Goal: Task Accomplishment & Management: Use online tool/utility

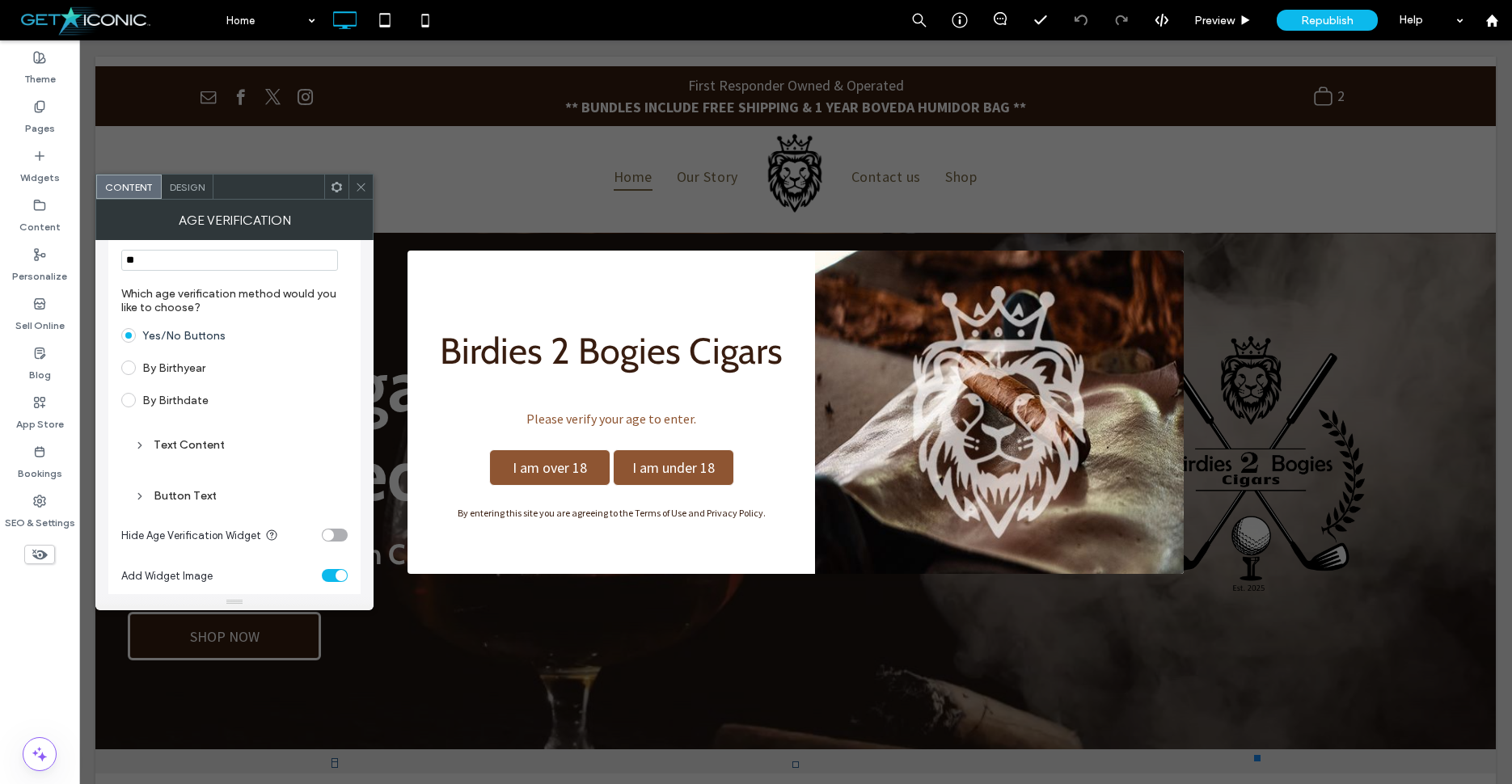
click at [147, 502] on div "Button Text" at bounding box center [234, 495] width 201 height 14
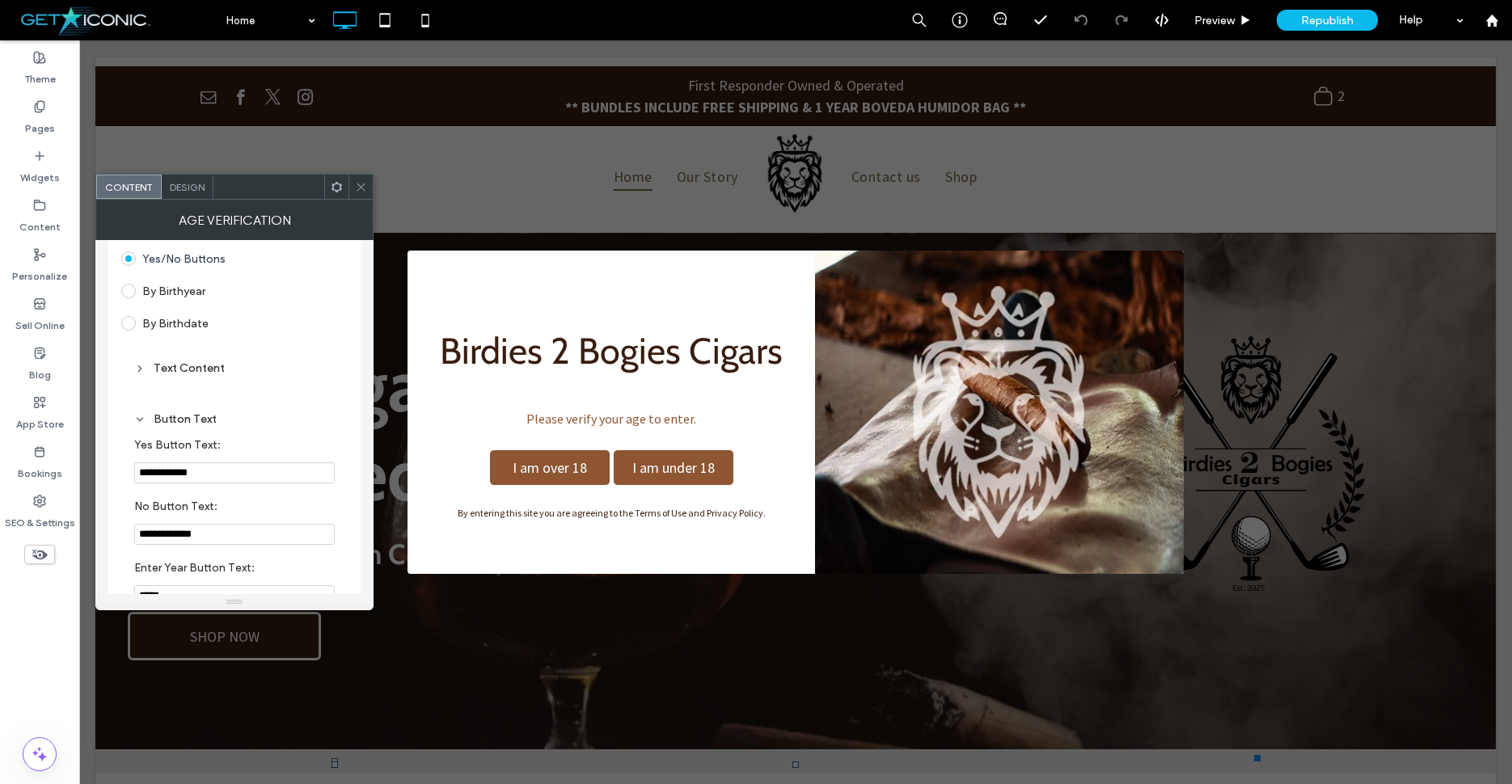
scroll to position [166, 0]
click at [198, 186] on span "Design" at bounding box center [187, 186] width 35 height 12
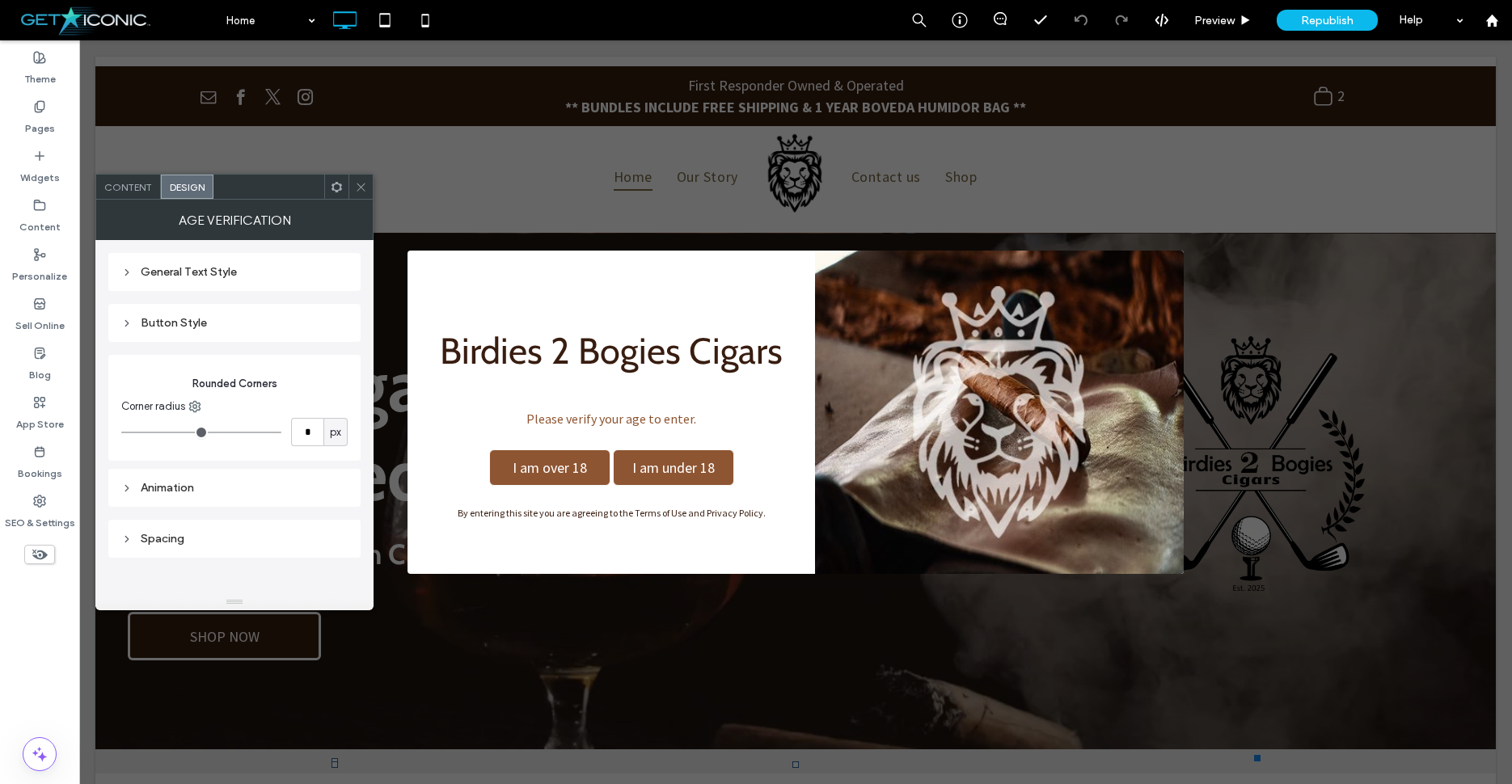
click at [137, 327] on div "Button Style" at bounding box center [234, 323] width 227 height 14
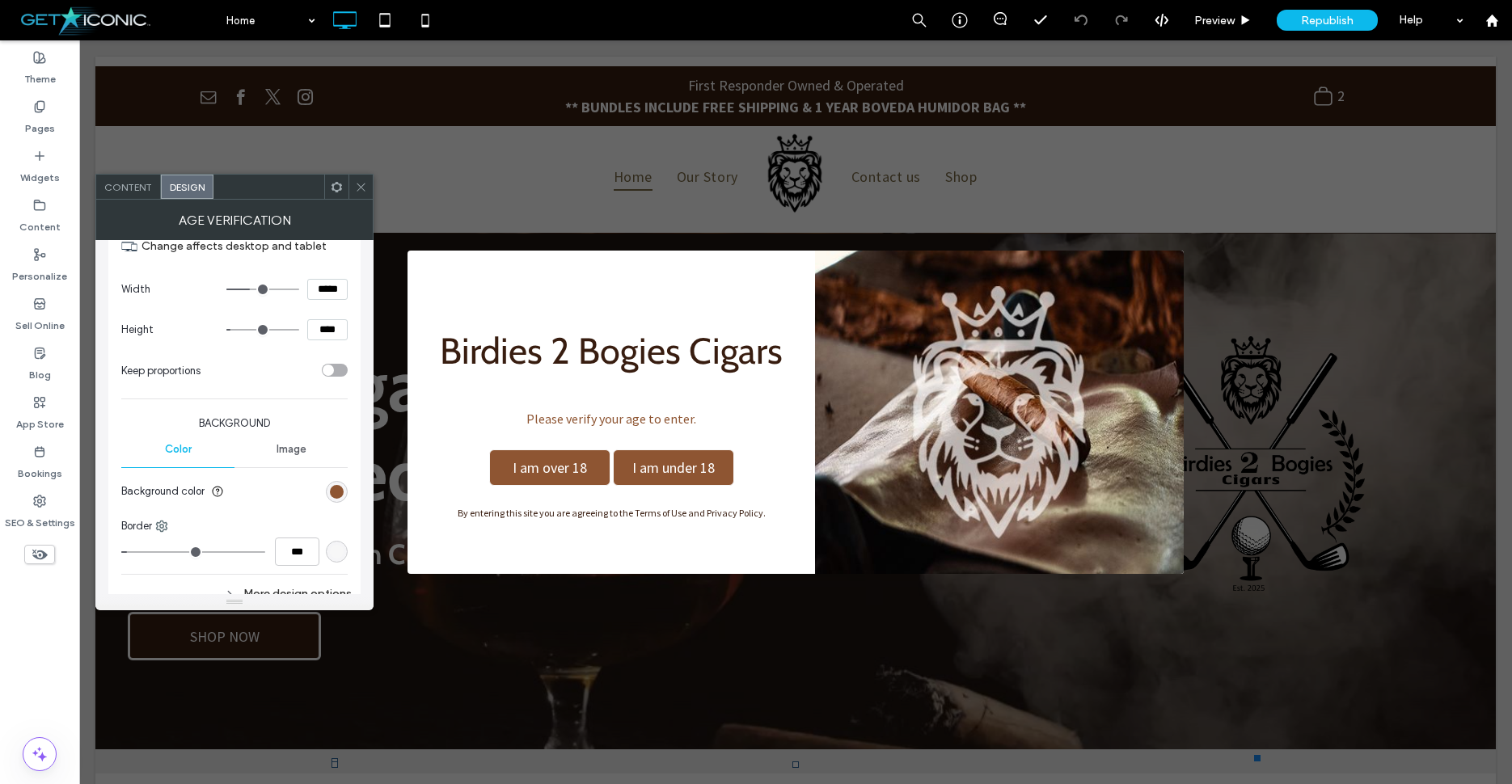
scroll to position [181, 0]
click at [333, 492] on div "rgb(142, 85, 50)" at bounding box center [337, 489] width 14 height 14
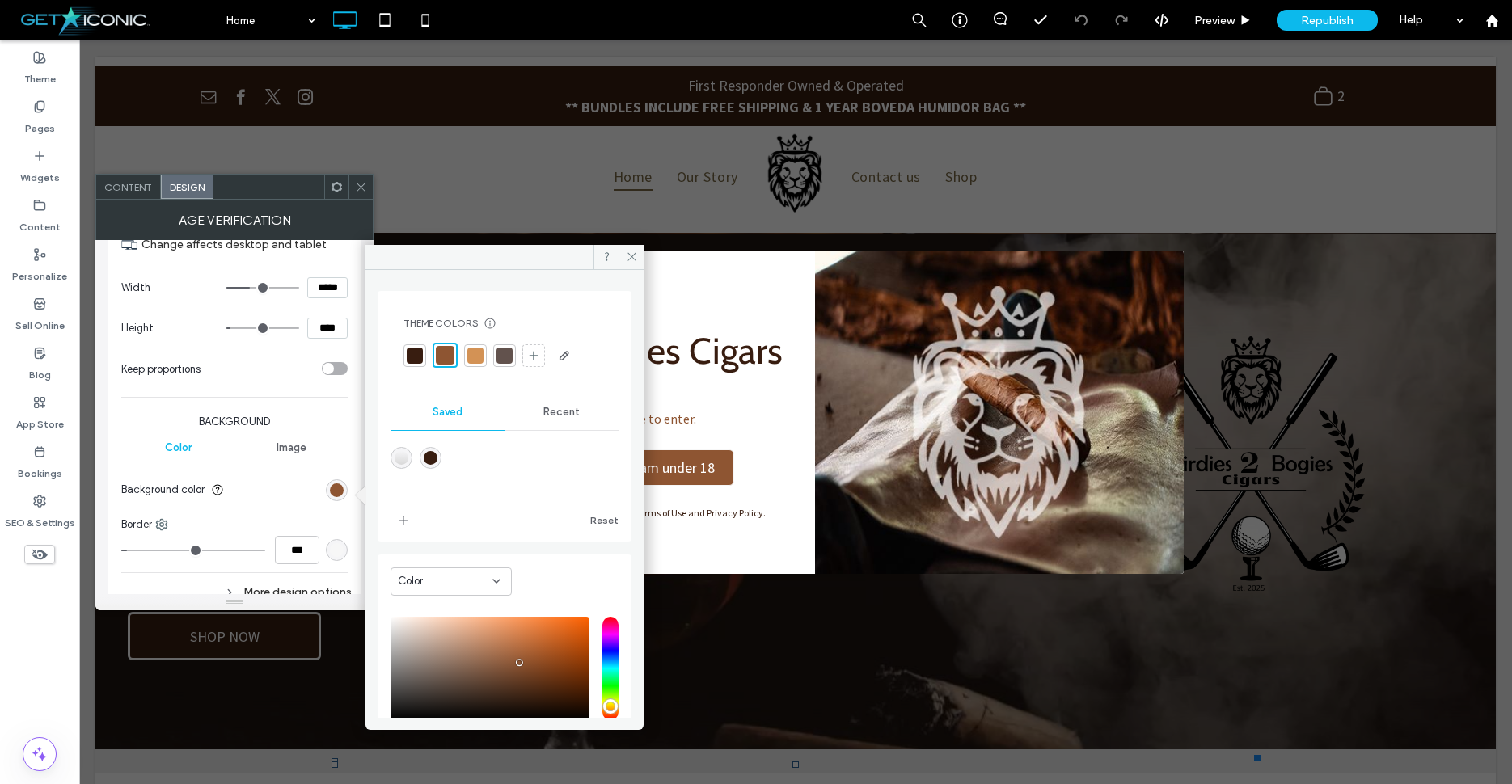
click at [416, 356] on div at bounding box center [414, 355] width 16 height 16
click at [633, 256] on icon at bounding box center [631, 256] width 12 height 12
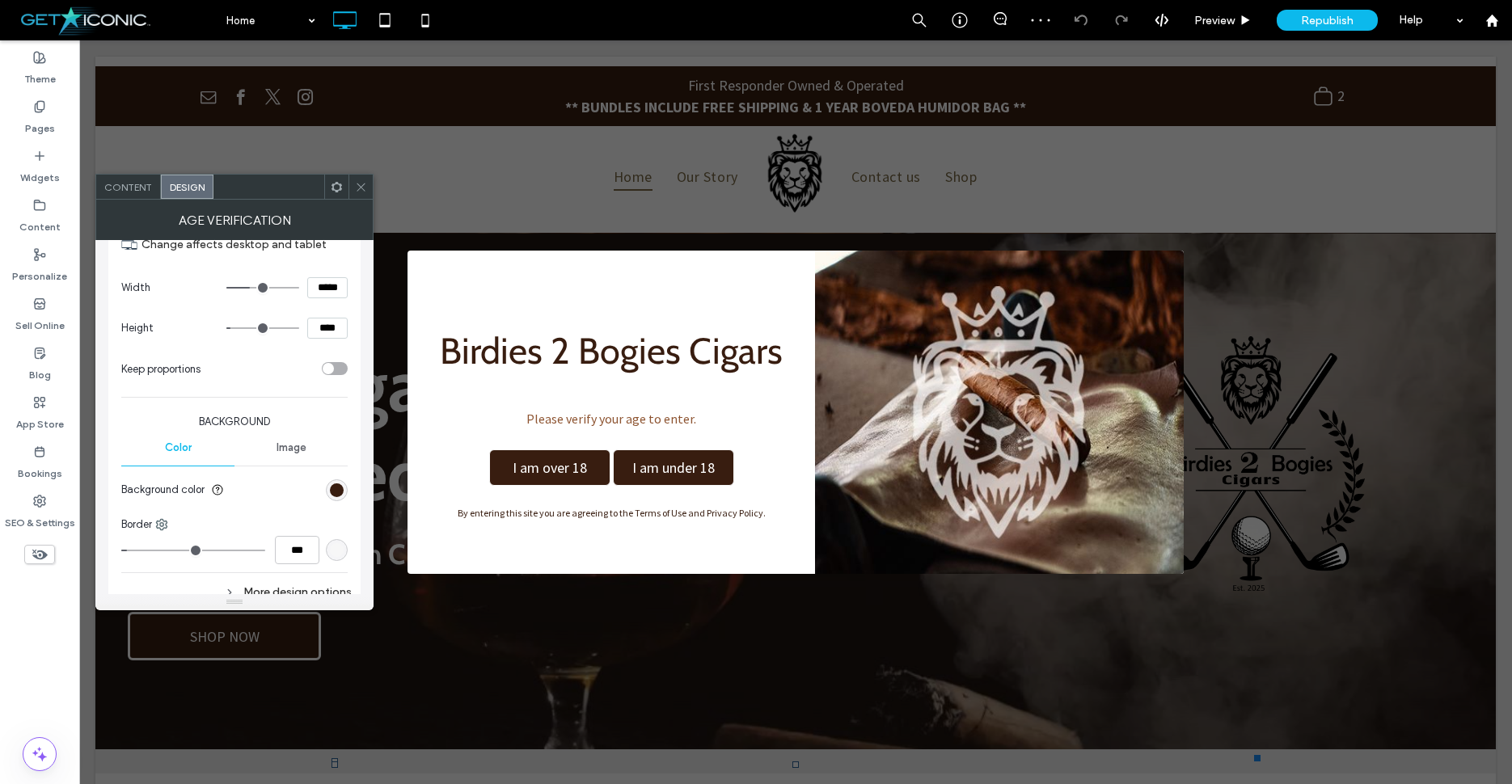
click at [362, 188] on icon at bounding box center [361, 186] width 12 height 12
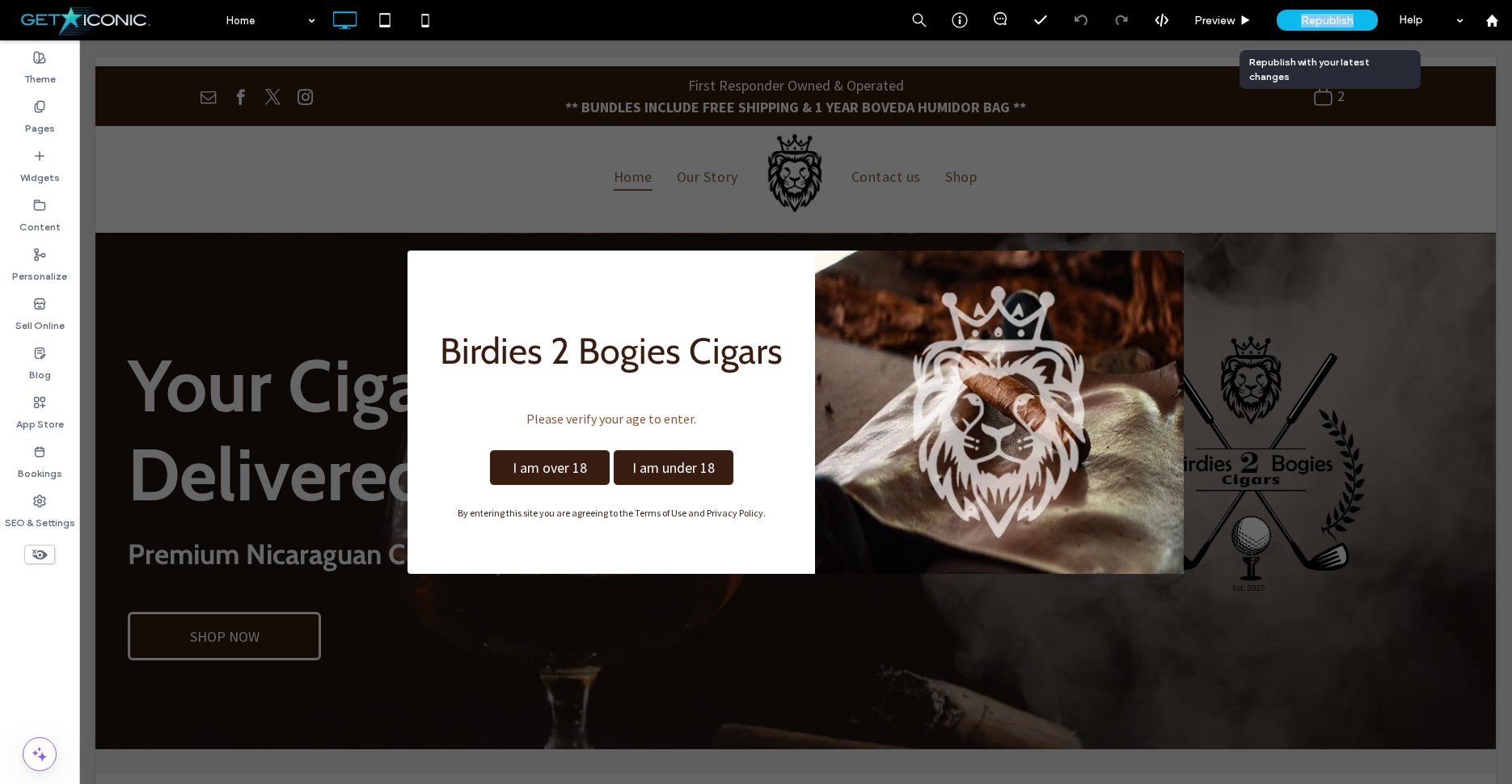
click at [1303, 21] on span "Republish" at bounding box center [1327, 21] width 52 height 14
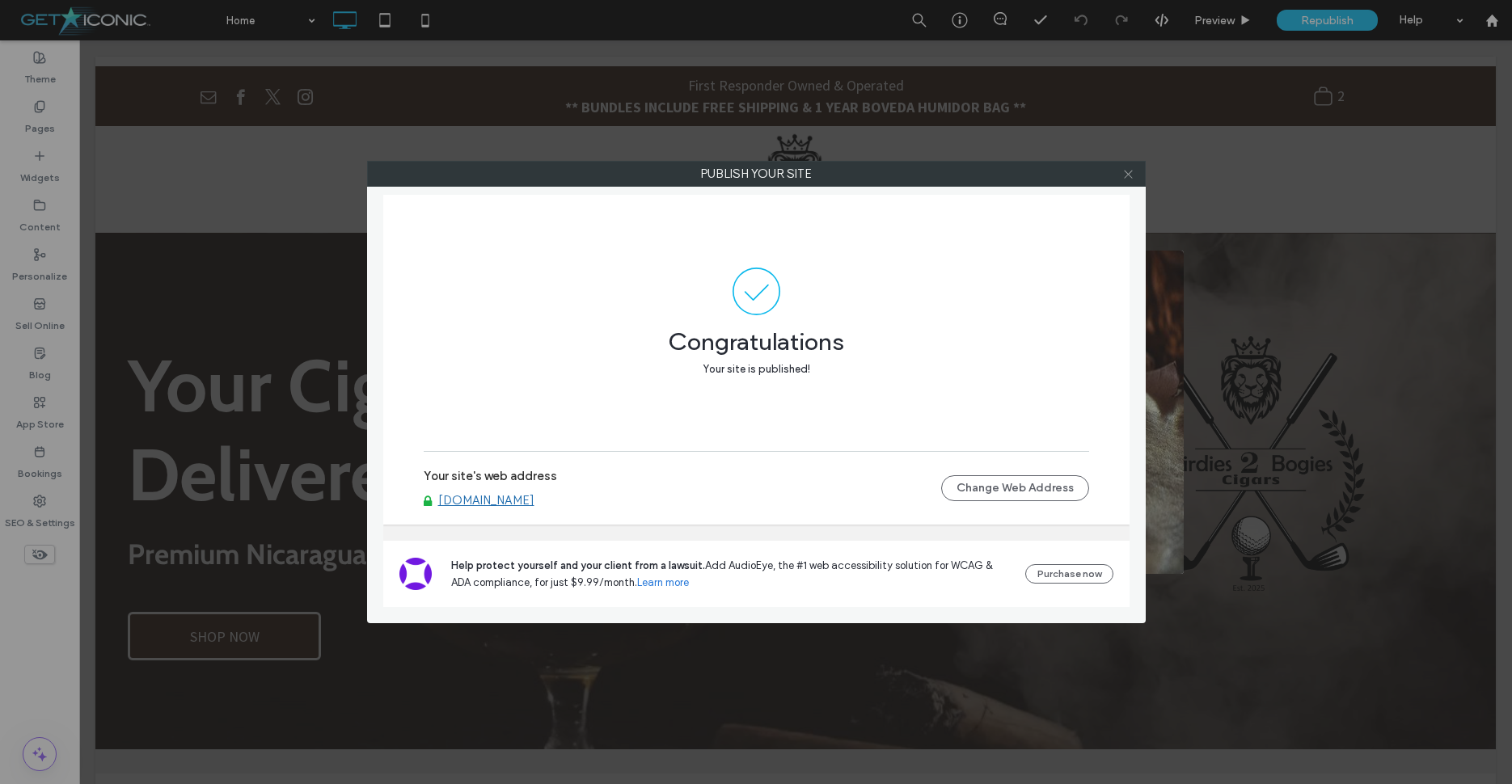
click at [1128, 178] on icon at bounding box center [1128, 173] width 12 height 12
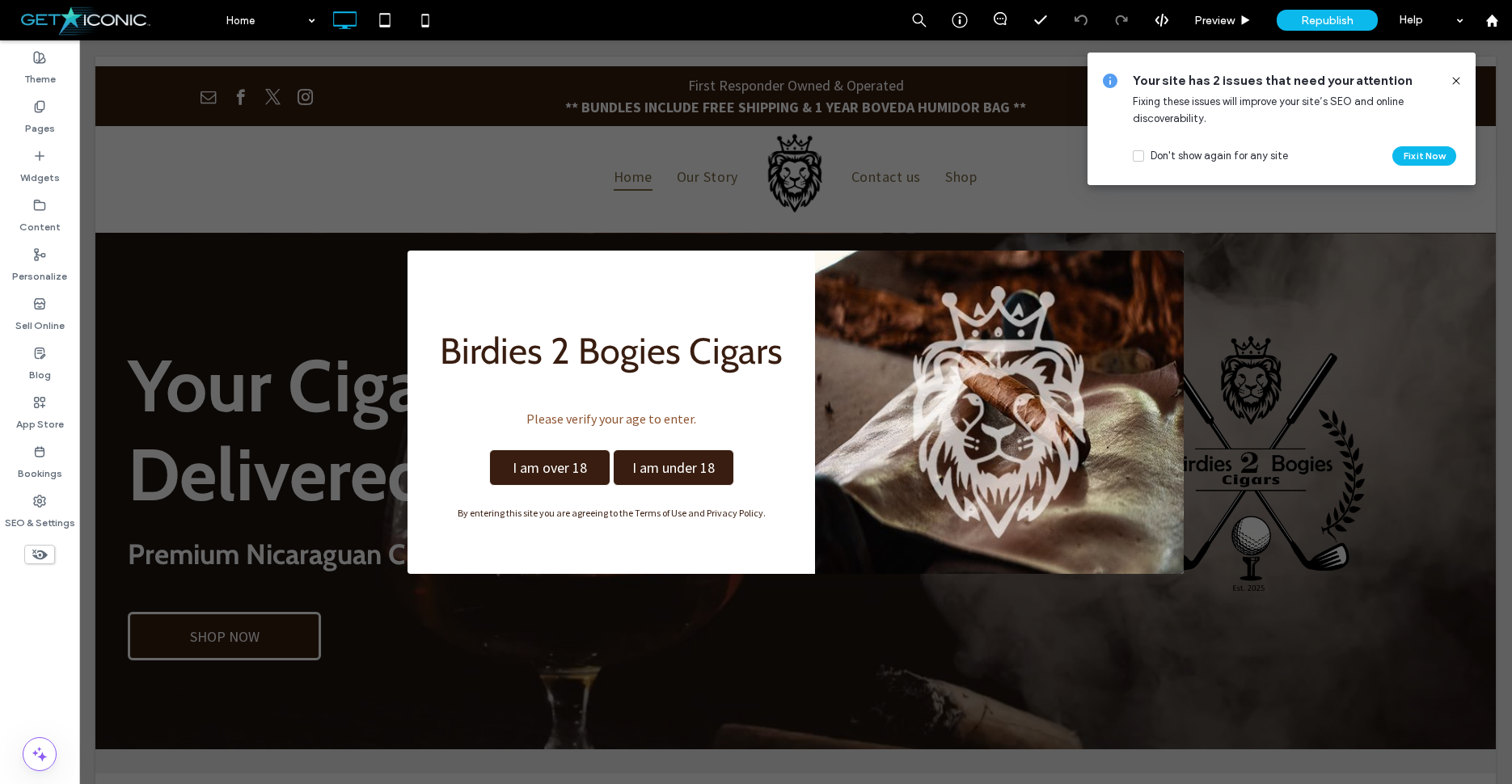
click at [1458, 82] on use at bounding box center [1456, 80] width 7 height 7
